Goal: Task Accomplishment & Management: Use online tool/utility

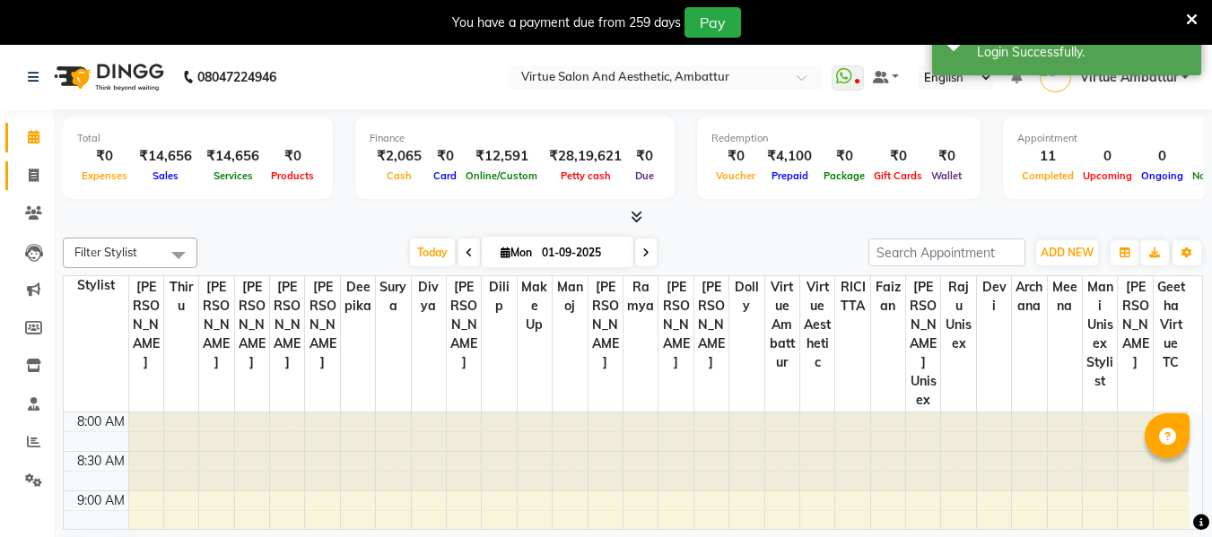
click at [37, 174] on icon at bounding box center [34, 175] width 10 height 13
select select "service"
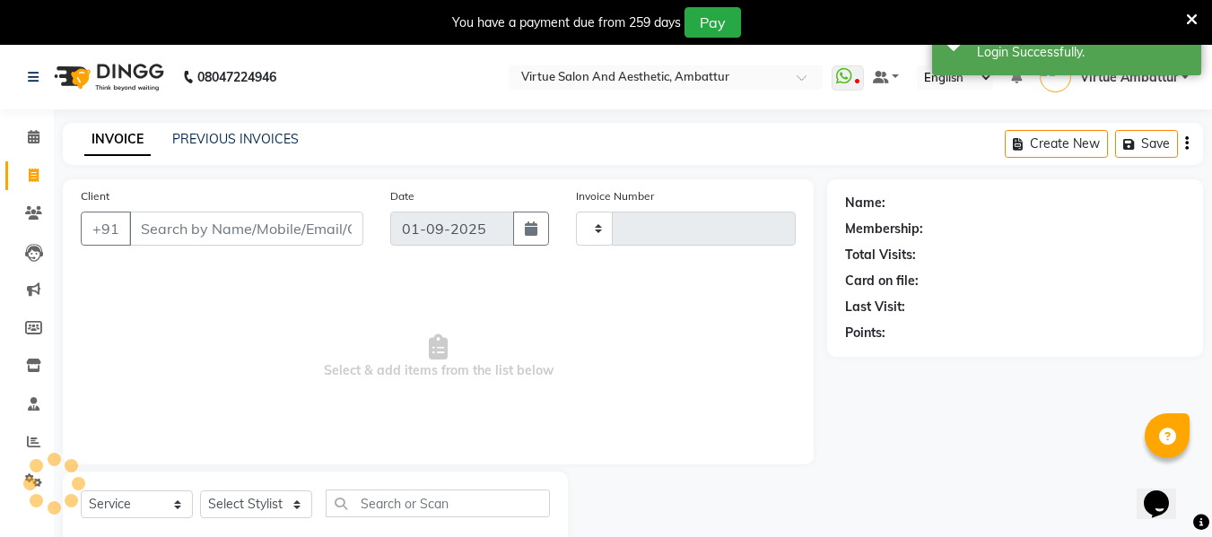
type input "3153"
select select "5237"
click at [265, 126] on div "INVOICE PREVIOUS INVOICES Create New Save" at bounding box center [633, 144] width 1140 height 42
click at [264, 134] on link "PREVIOUS INVOICES" at bounding box center [235, 139] width 126 height 16
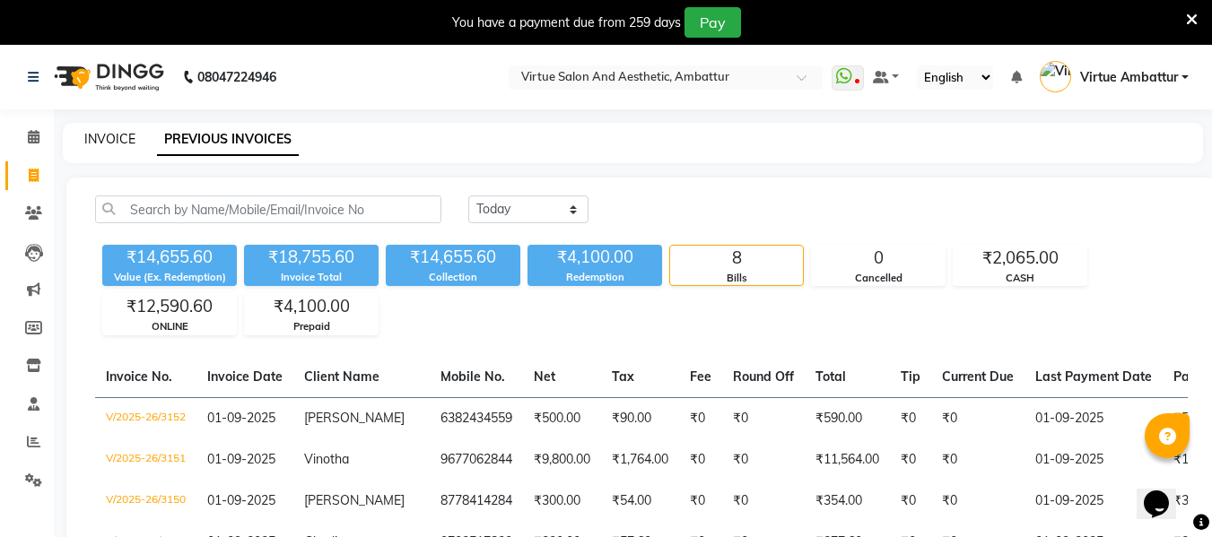
click at [132, 144] on link "INVOICE" at bounding box center [109, 139] width 51 height 16
select select "service"
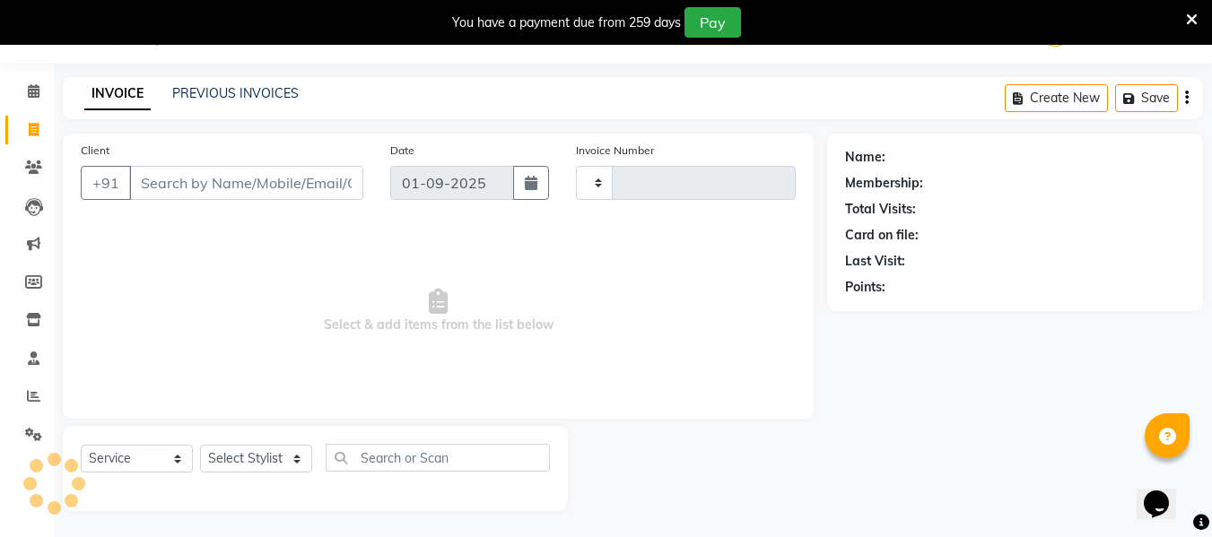
type input "3153"
select select "5237"
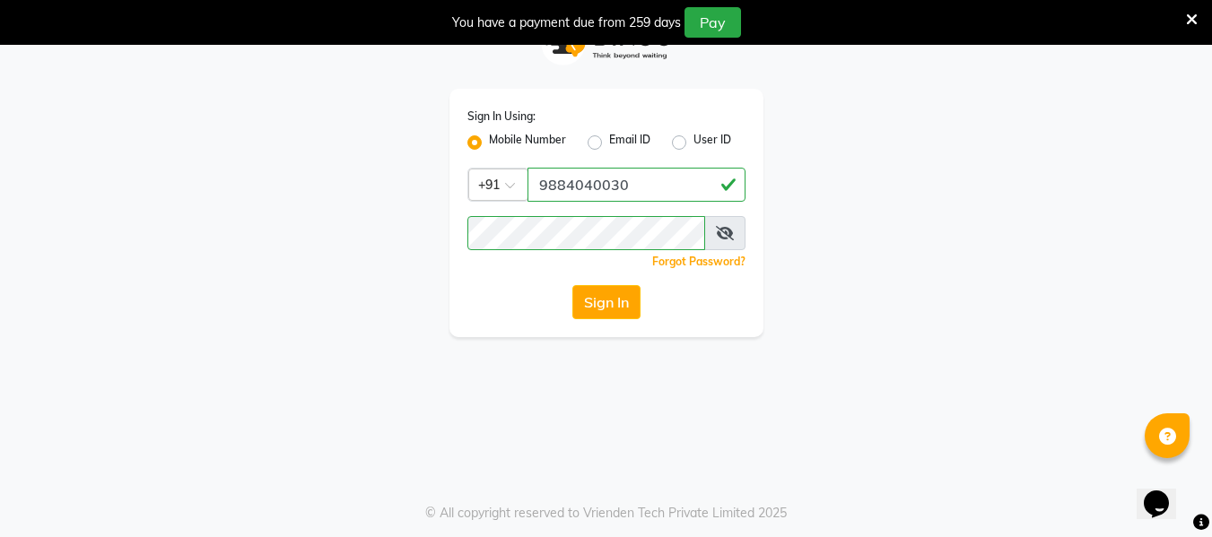
scroll to position [45, 0]
click at [616, 312] on button "Sign In" at bounding box center [606, 302] width 68 height 34
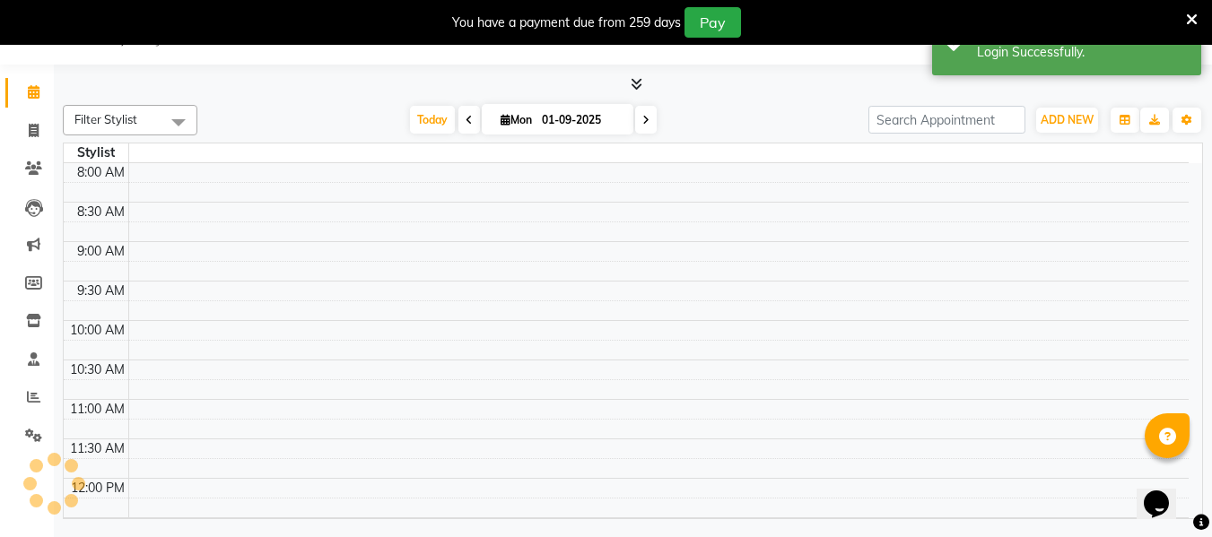
select select "en"
